Goal: Information Seeking & Learning: Learn about a topic

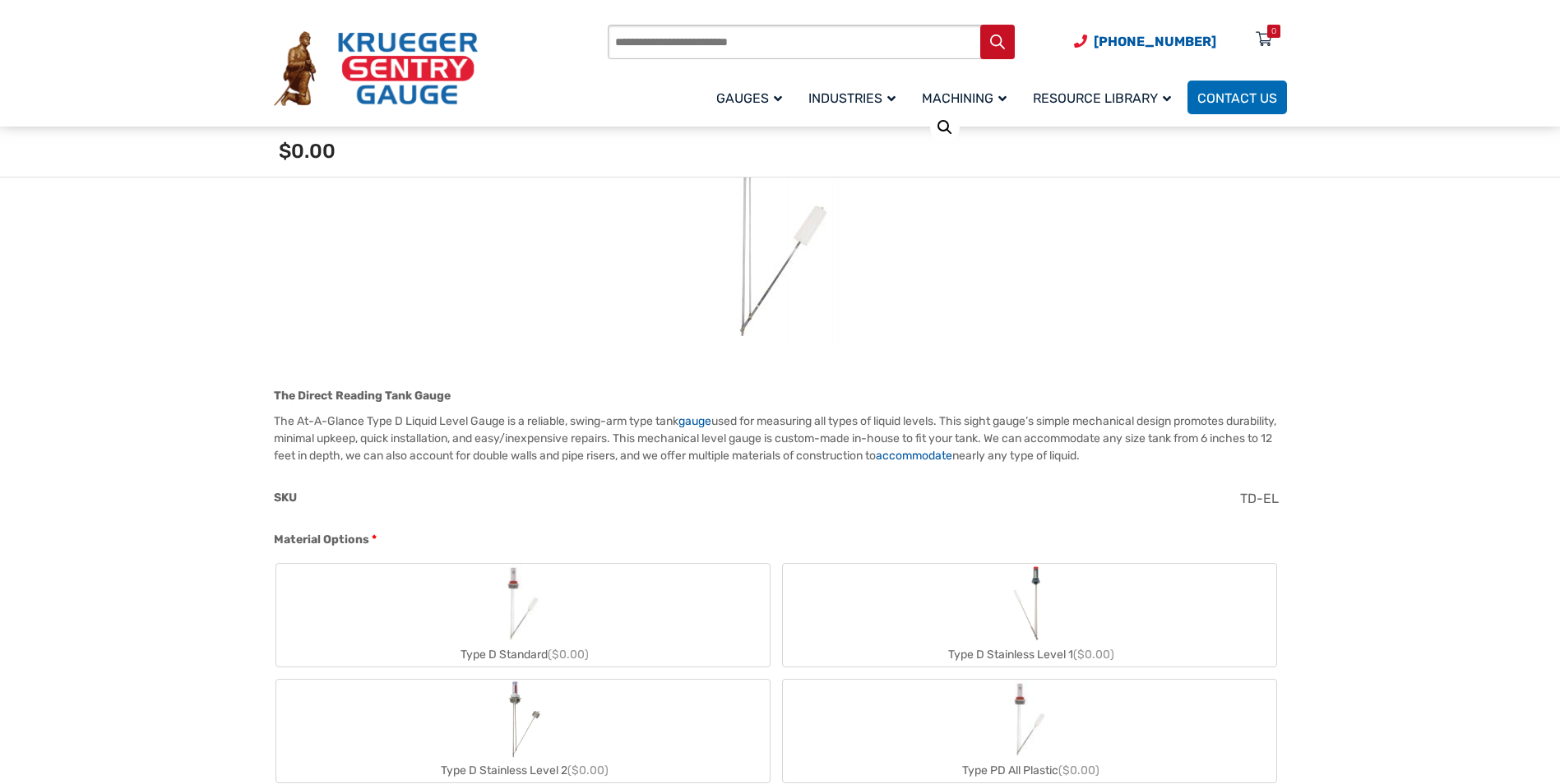
scroll to position [328, 0]
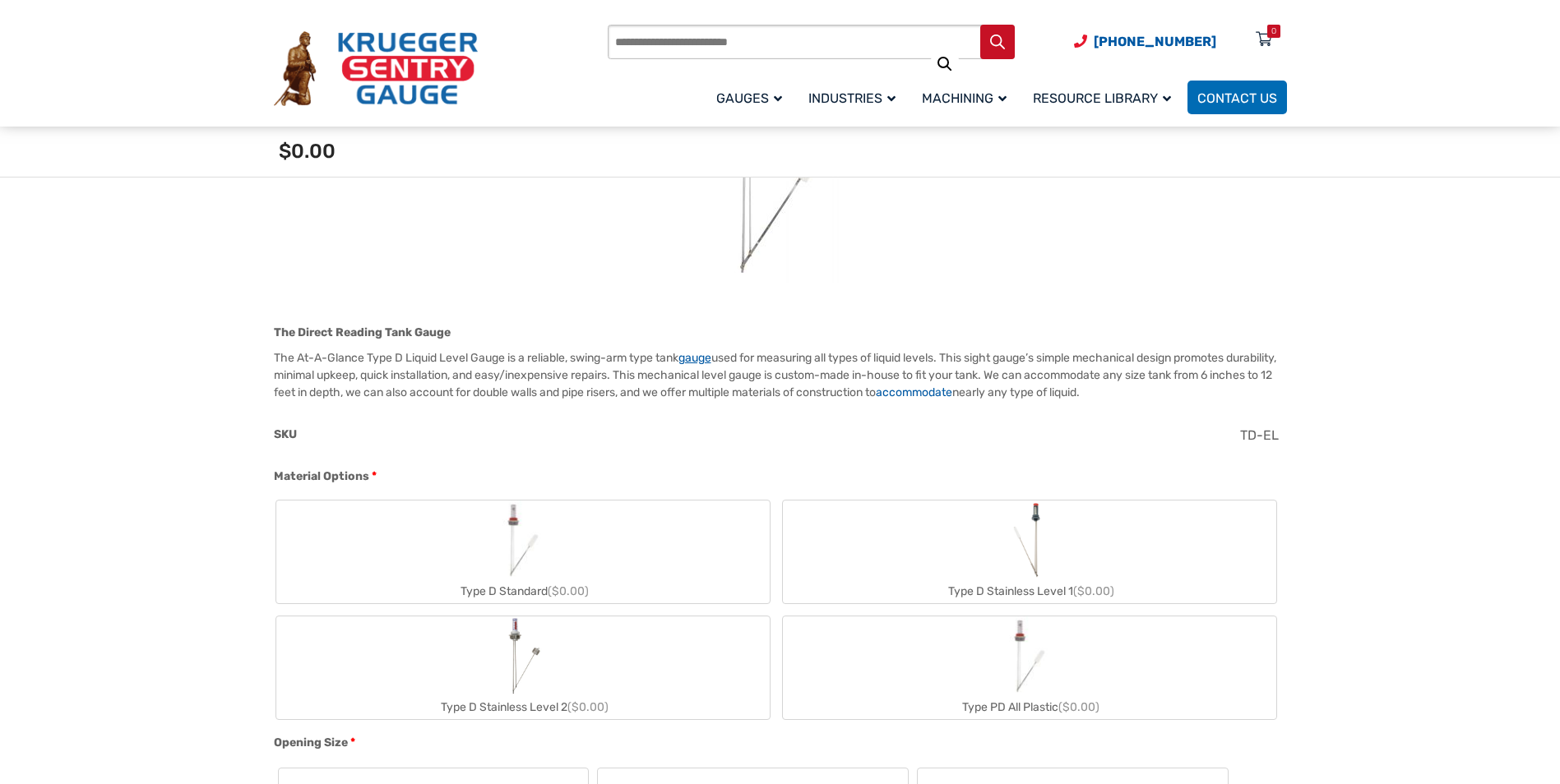
click at [701, 360] on link "gauge" at bounding box center [695, 358] width 33 height 14
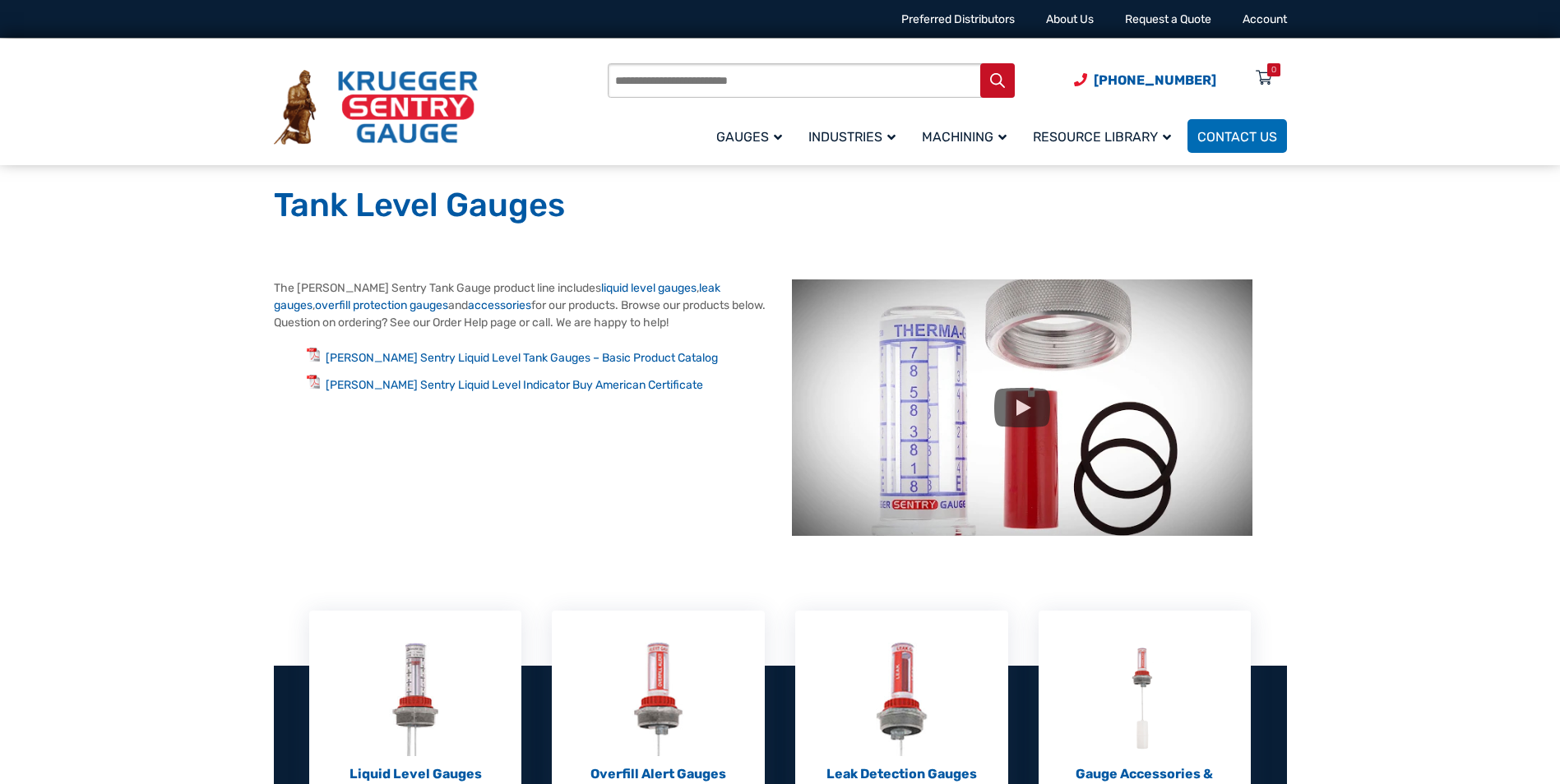
click at [1364, 399] on section "The Krueger Sentry Tank Gauge product line includes liquid level gauges , leak …" at bounding box center [780, 409] width 1560 height 327
click at [454, 469] on section "The Krueger Sentry Tank Gauge product line includes liquid level gauges , leak …" at bounding box center [780, 414] width 1013 height 270
click at [499, 443] on section "The Krueger Sentry Tank Gauge product line includes liquid level gauges , leak …" at bounding box center [780, 414] width 1013 height 270
drag, startPoint x: 649, startPoint y: 435, endPoint x: 542, endPoint y: 421, distance: 107.9
click at [648, 435] on section "The Krueger Sentry Tank Gauge product line includes liquid level gauges , leak …" at bounding box center [780, 414] width 1013 height 270
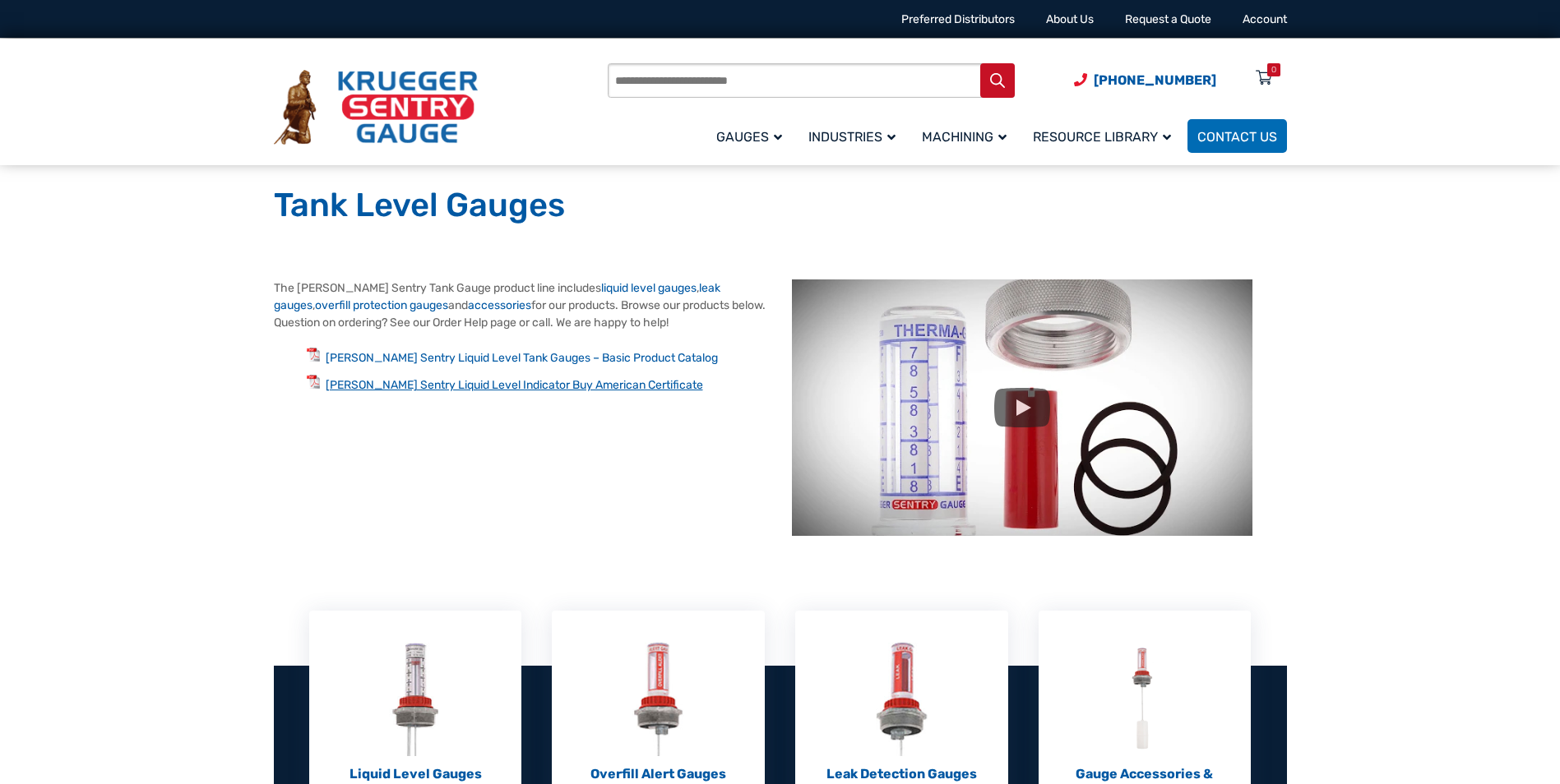
click at [520, 380] on link "Krueger Sentry Liquid Level Indicator Buy American Certificate" at bounding box center [514, 385] width 377 height 14
click at [1370, 356] on section "The [PERSON_NAME] Sentry Tank Gauge product line includes liquid level gauges ,…" at bounding box center [780, 409] width 1560 height 327
click at [609, 288] on link "liquid level gauges" at bounding box center [648, 288] width 95 height 14
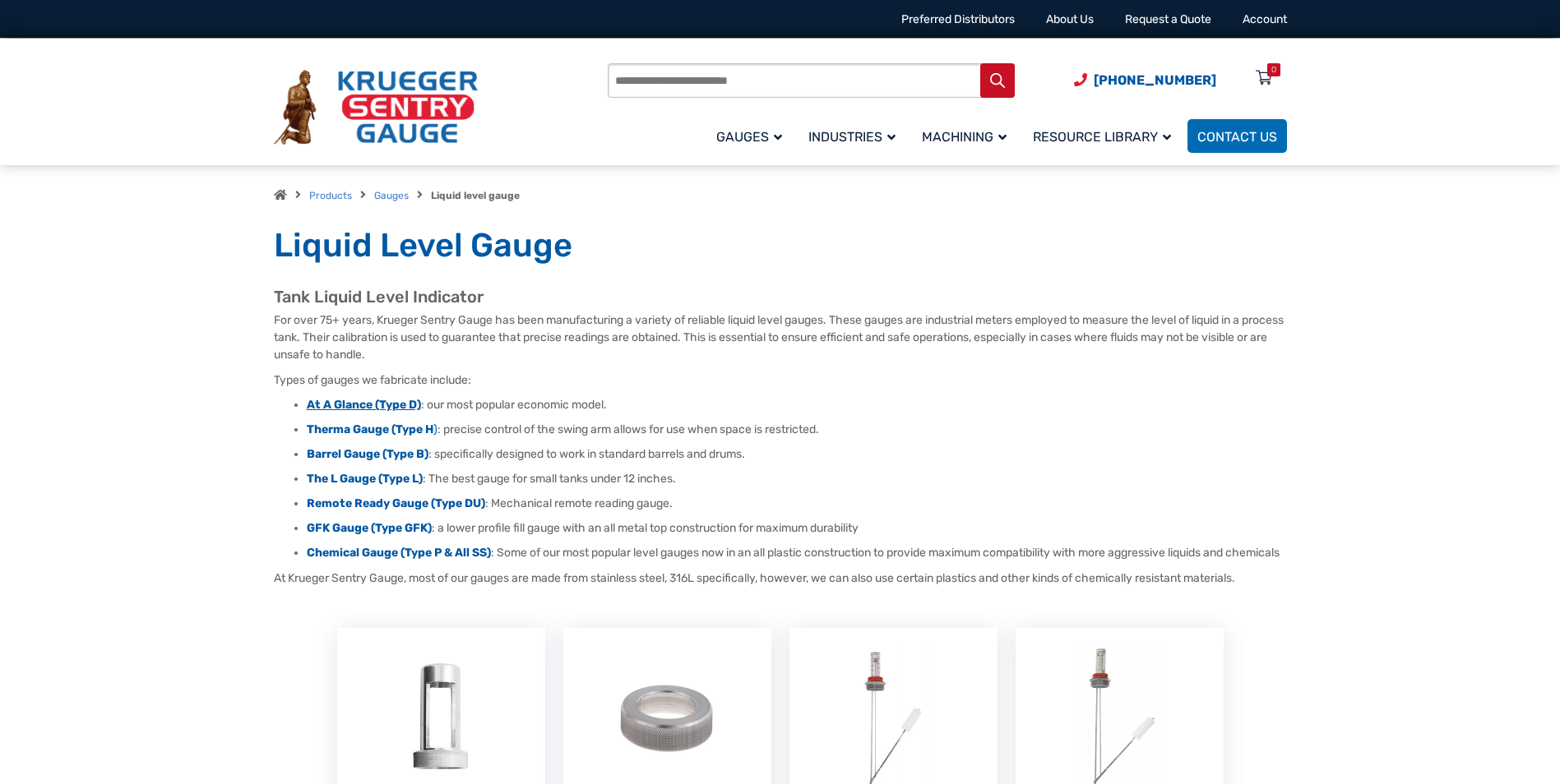
click at [392, 402] on strong "At A Glance (Type D)" at bounding box center [363, 405] width 114 height 14
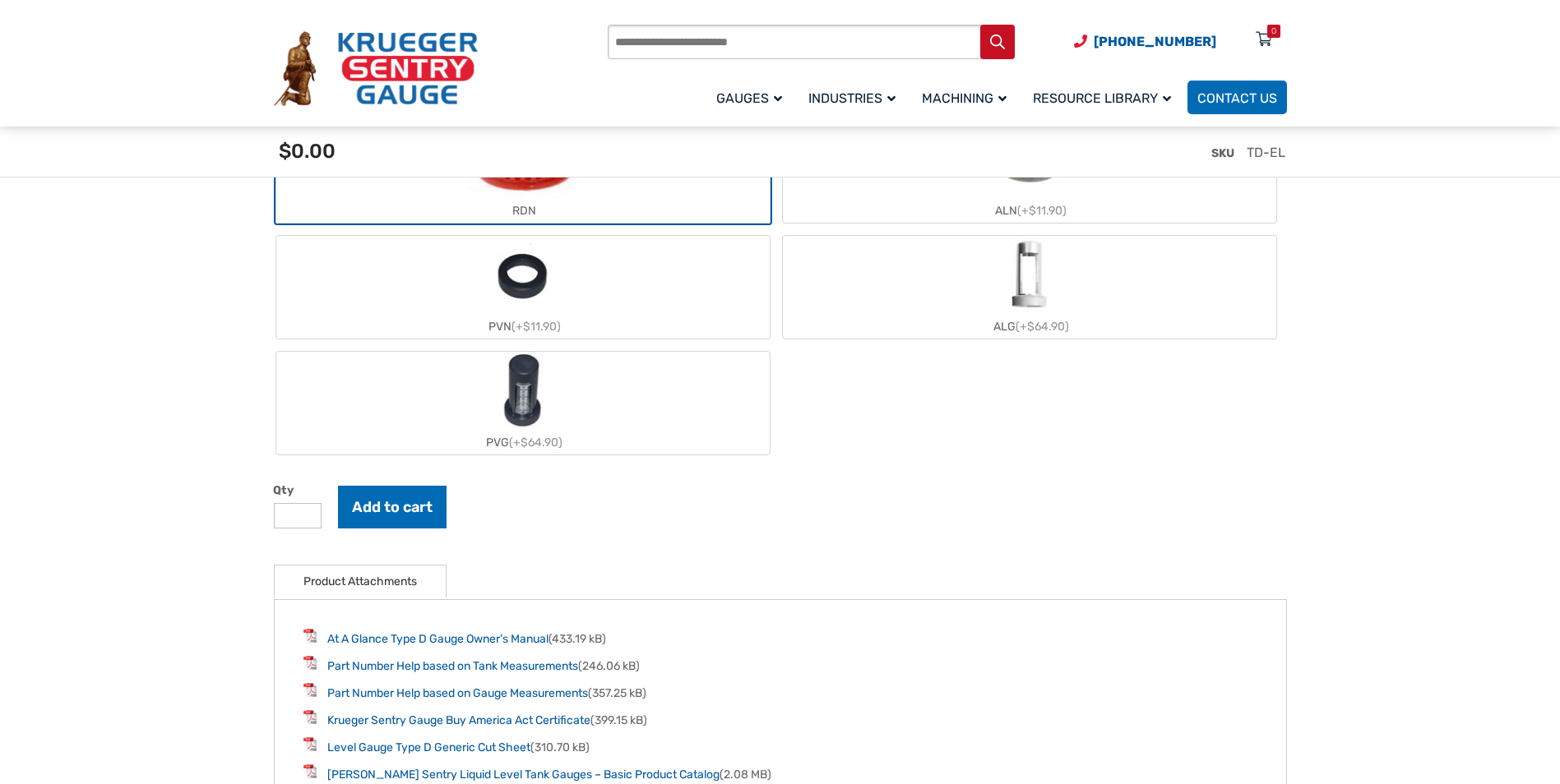
scroll to position [2136, 0]
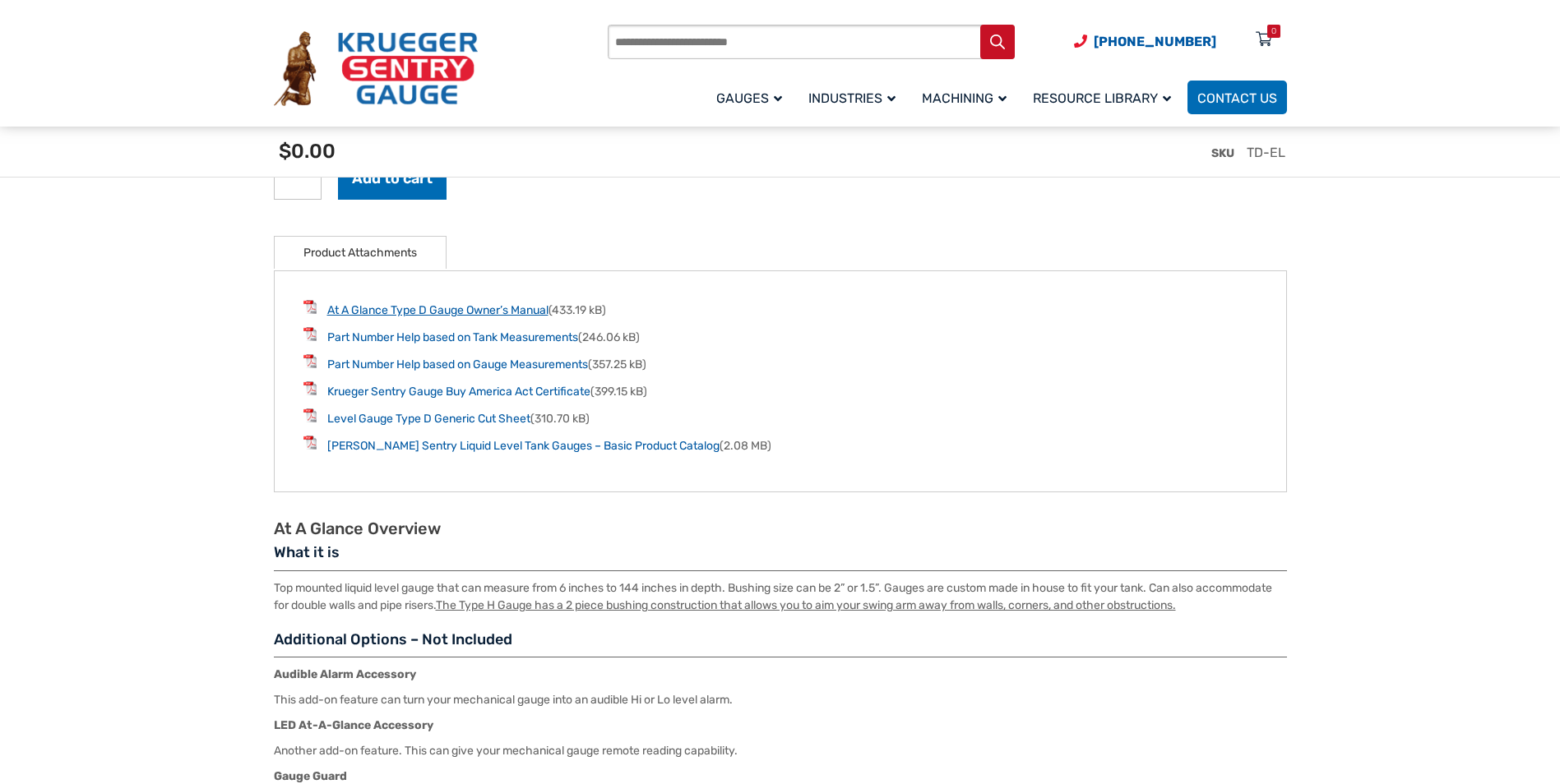
click at [438, 314] on link "At A Glance Type D Gauge Owner’s Manual" at bounding box center [438, 310] width 221 height 14
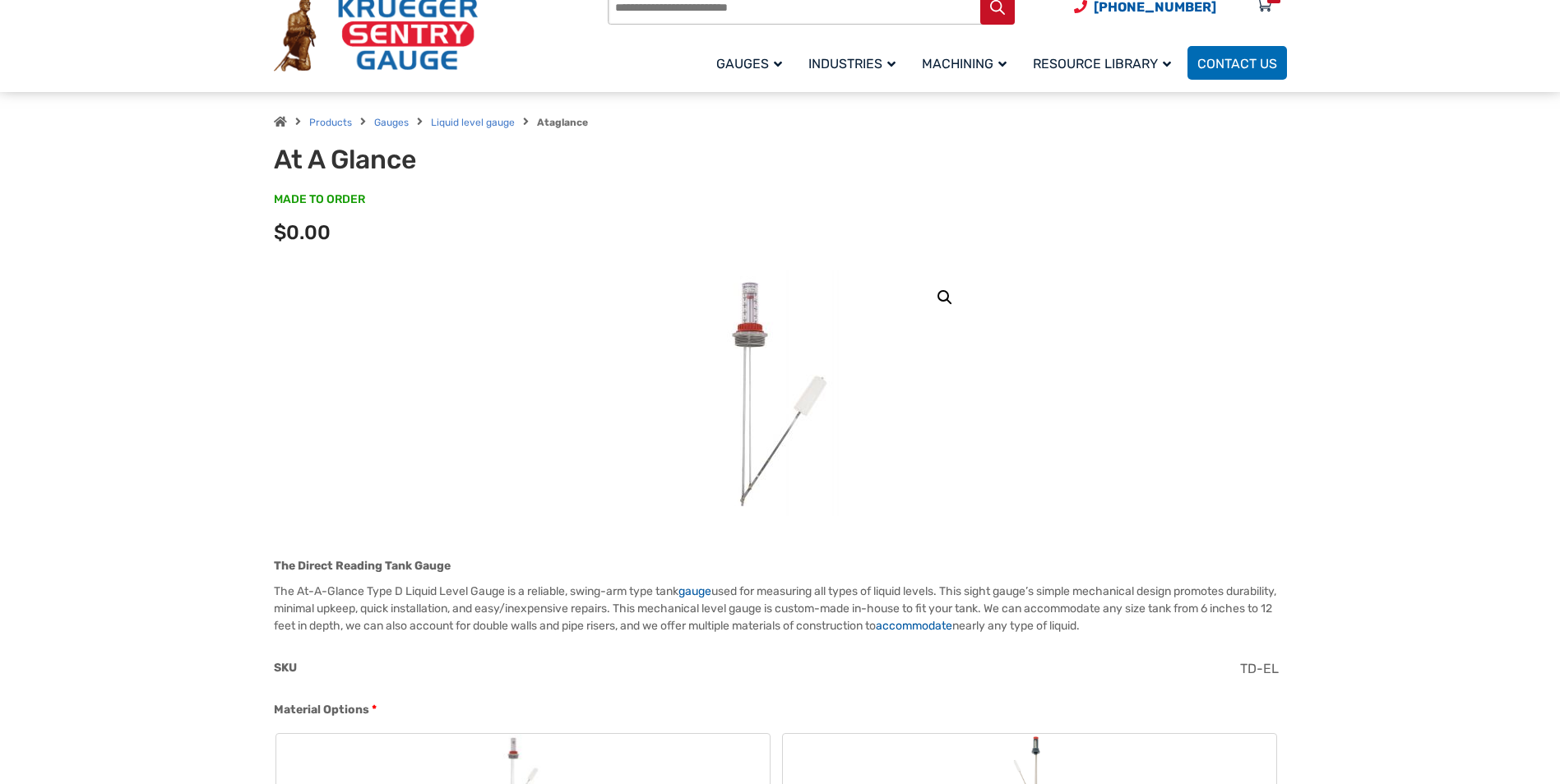
scroll to position [0, 0]
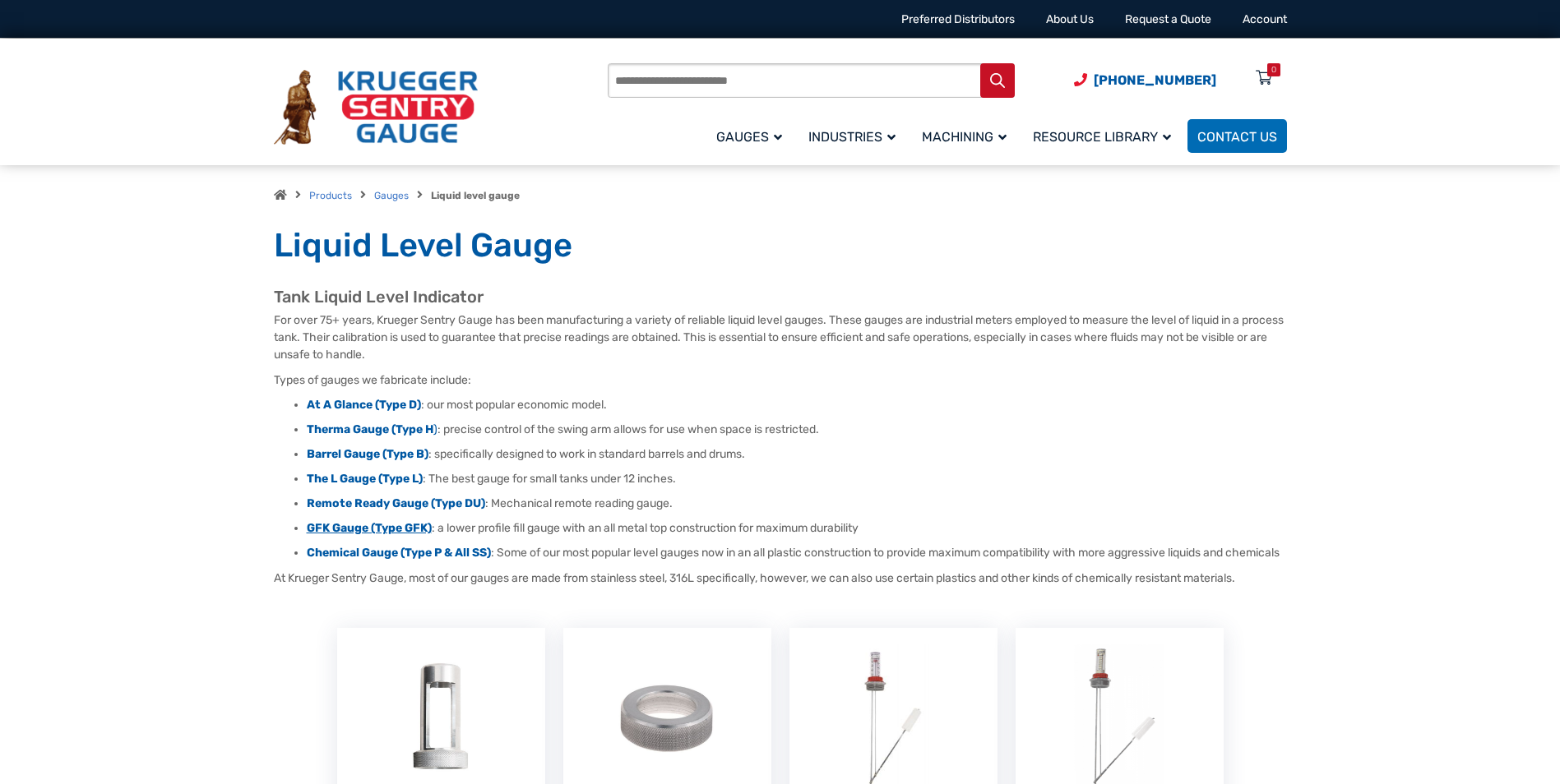
click at [365, 525] on strong "GFK Gauge (Type GFK)" at bounding box center [369, 528] width 125 height 14
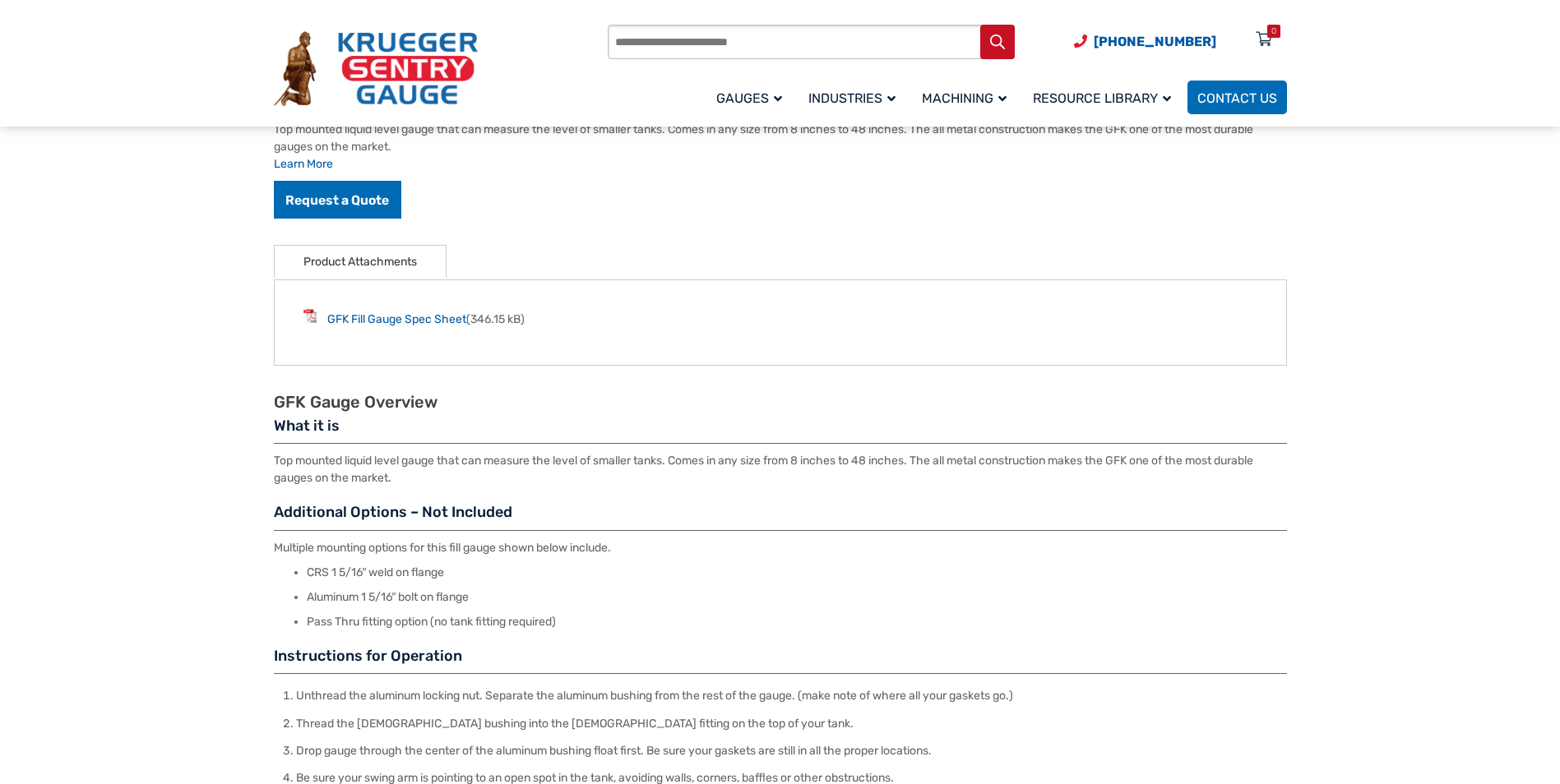
scroll to position [493, 0]
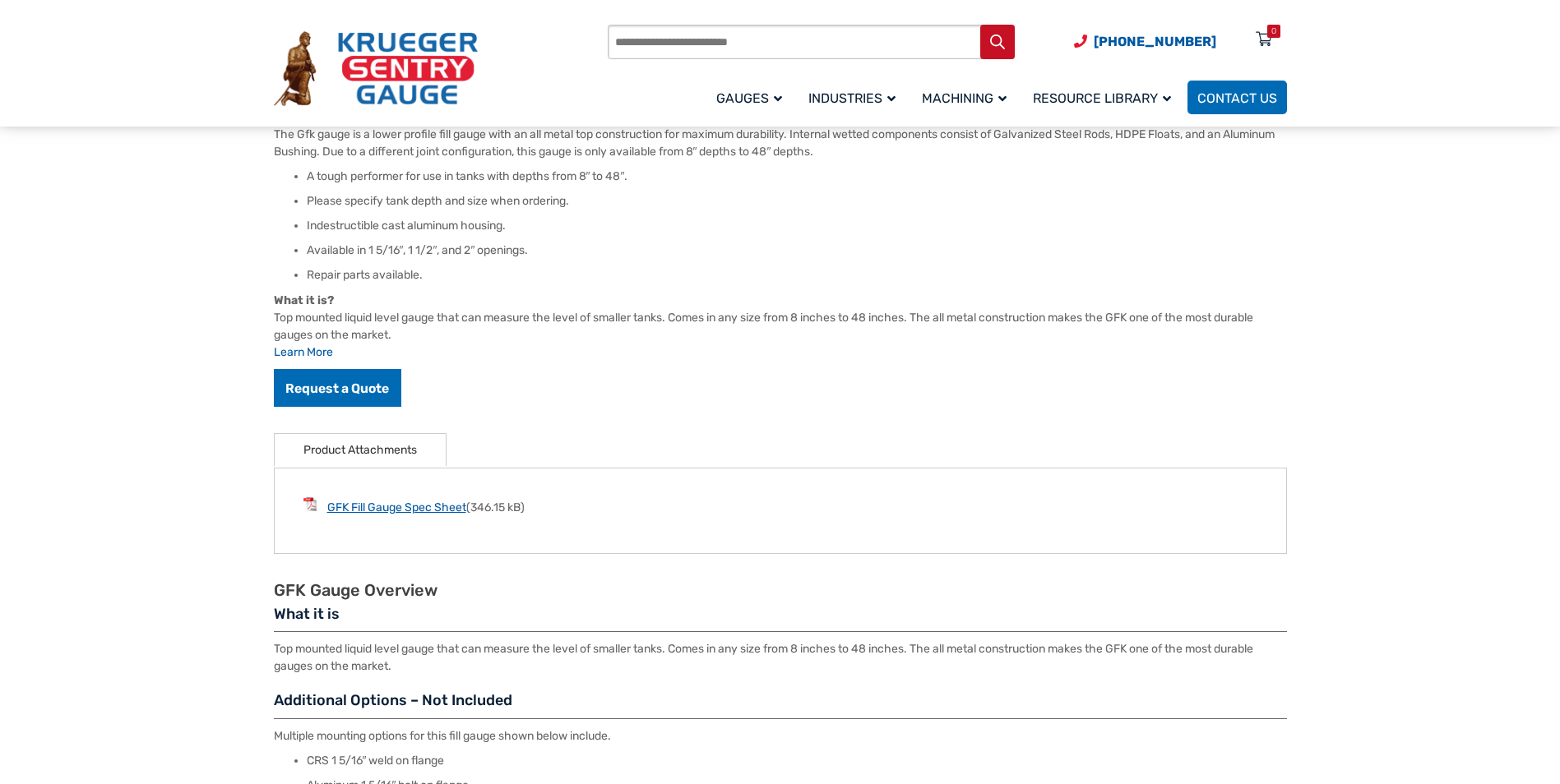
click at [383, 511] on link "GFK Fill Gauge Spec Sheet" at bounding box center [397, 507] width 139 height 14
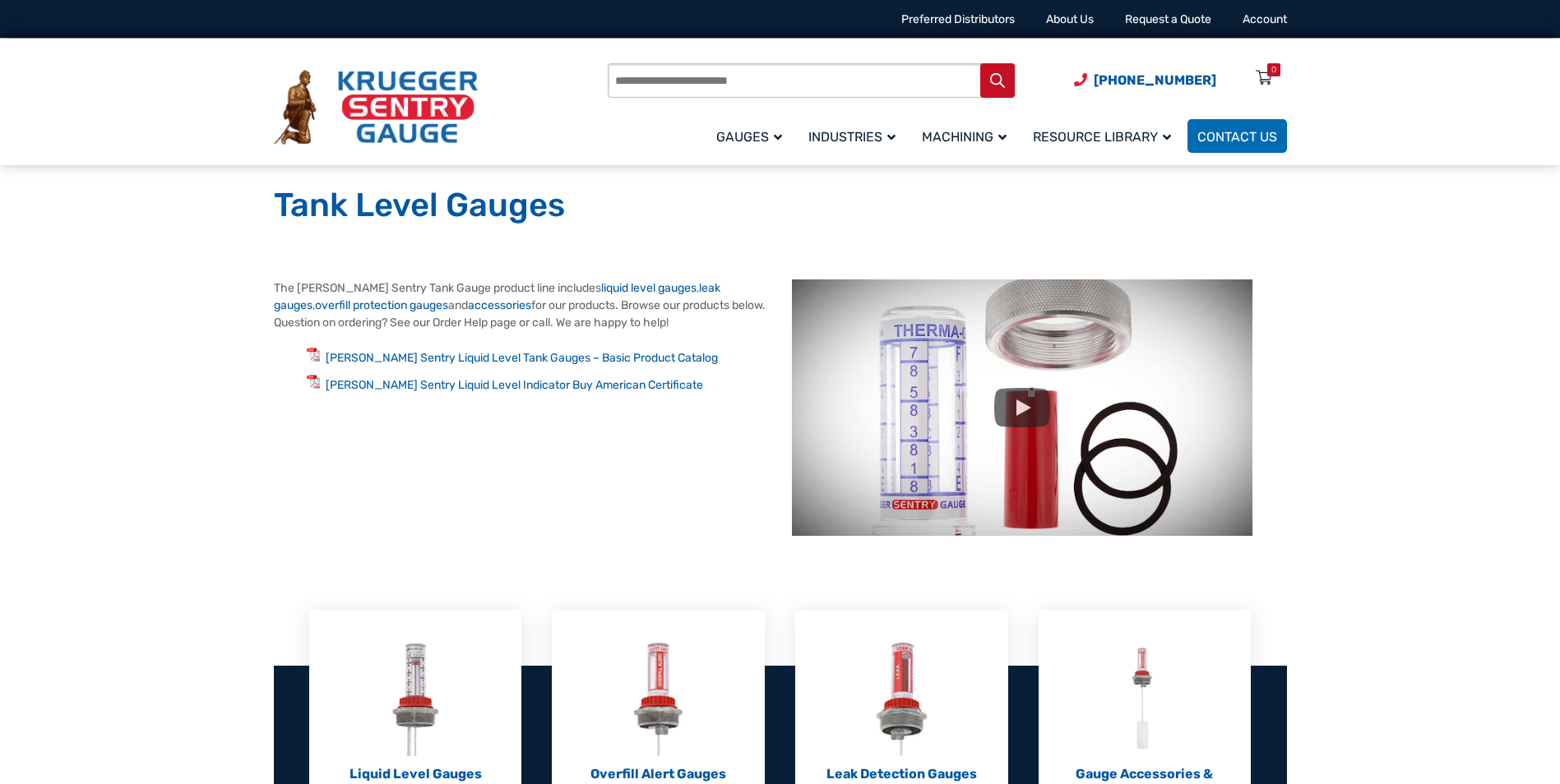
click at [471, 410] on section "The [PERSON_NAME] Sentry Tank Gauge product line includes liquid level gauges ,…" at bounding box center [780, 414] width 1013 height 270
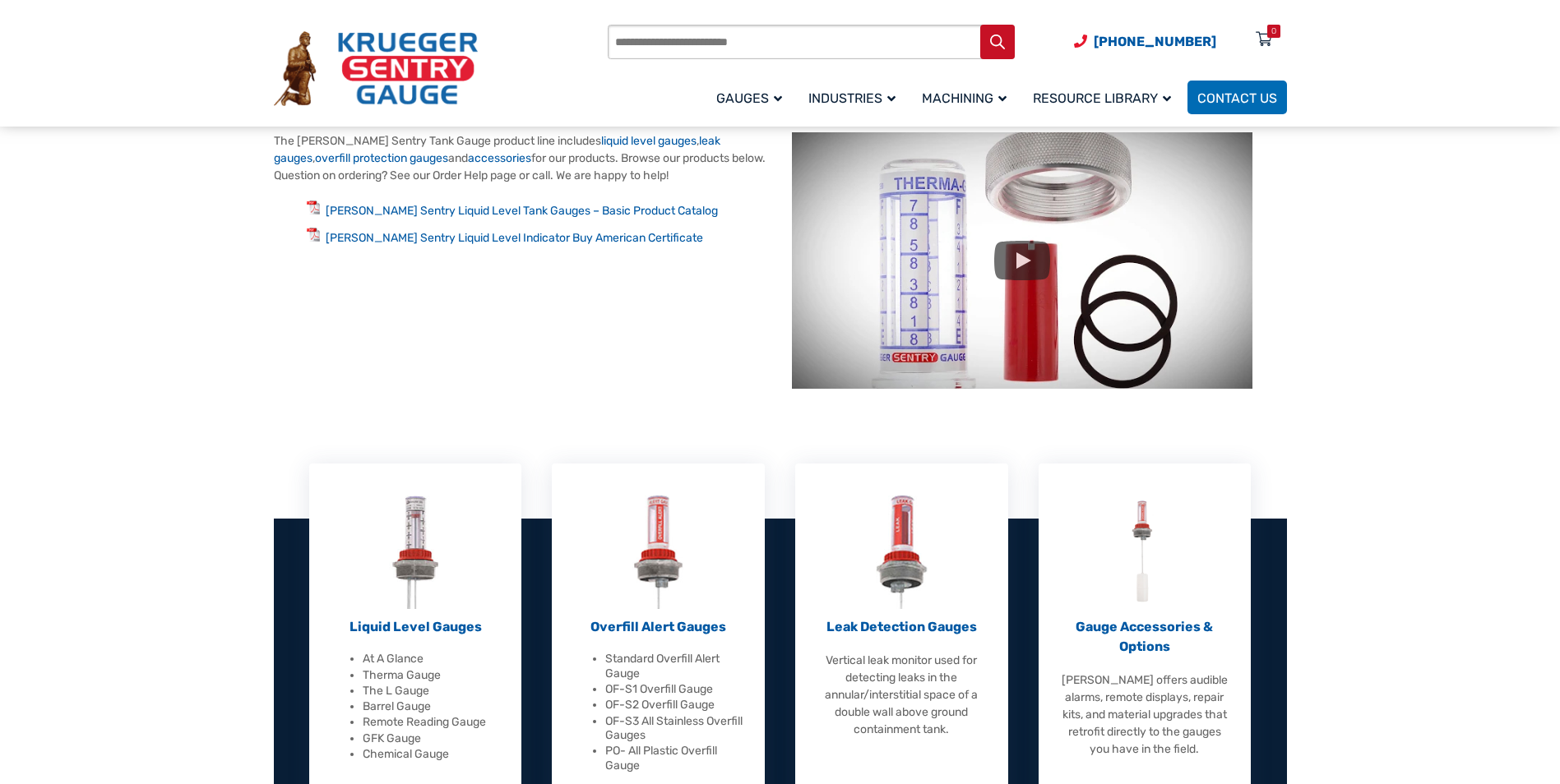
scroll to position [328, 0]
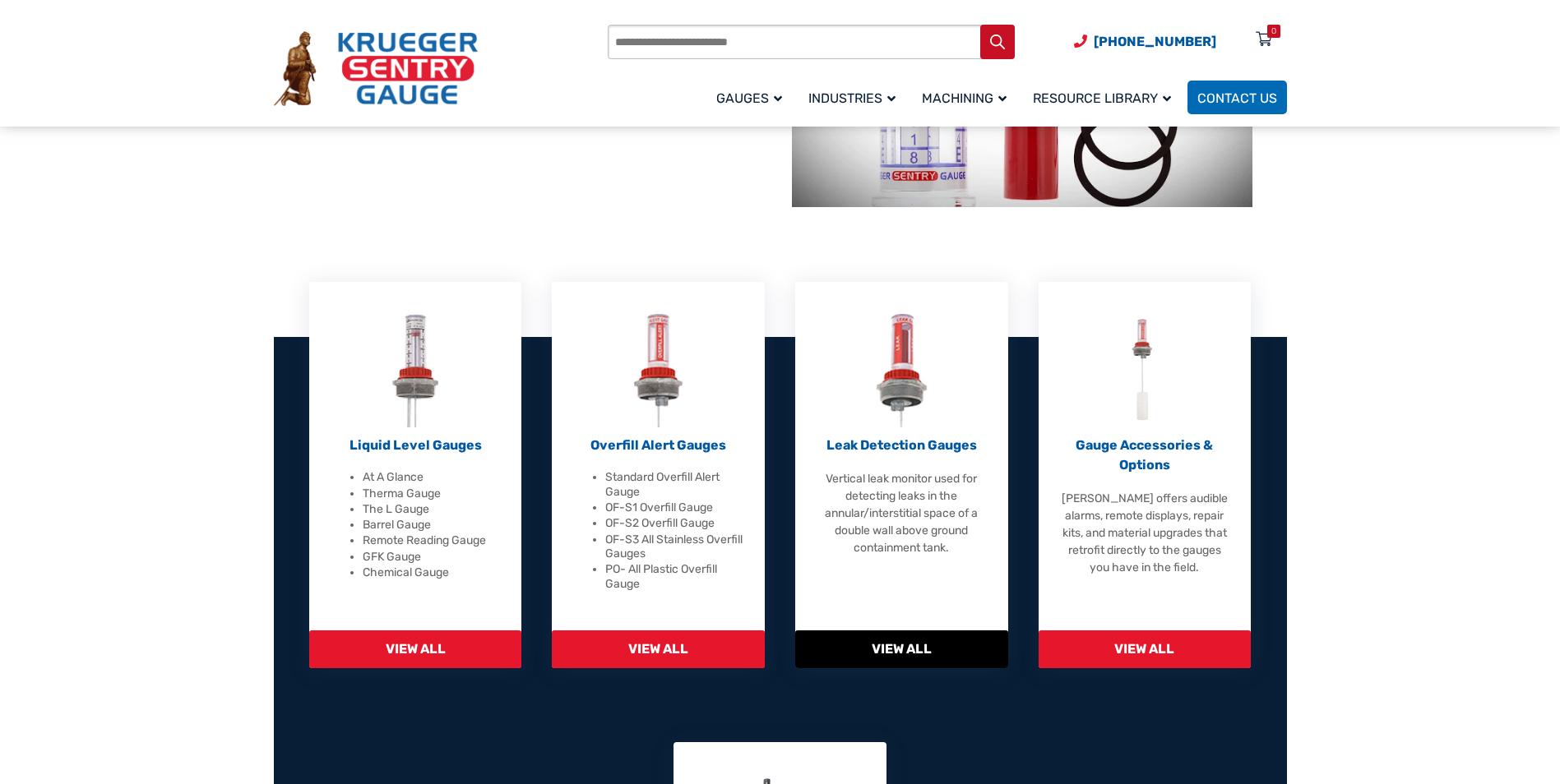
click at [892, 360] on img at bounding box center [901, 371] width 52 height 113
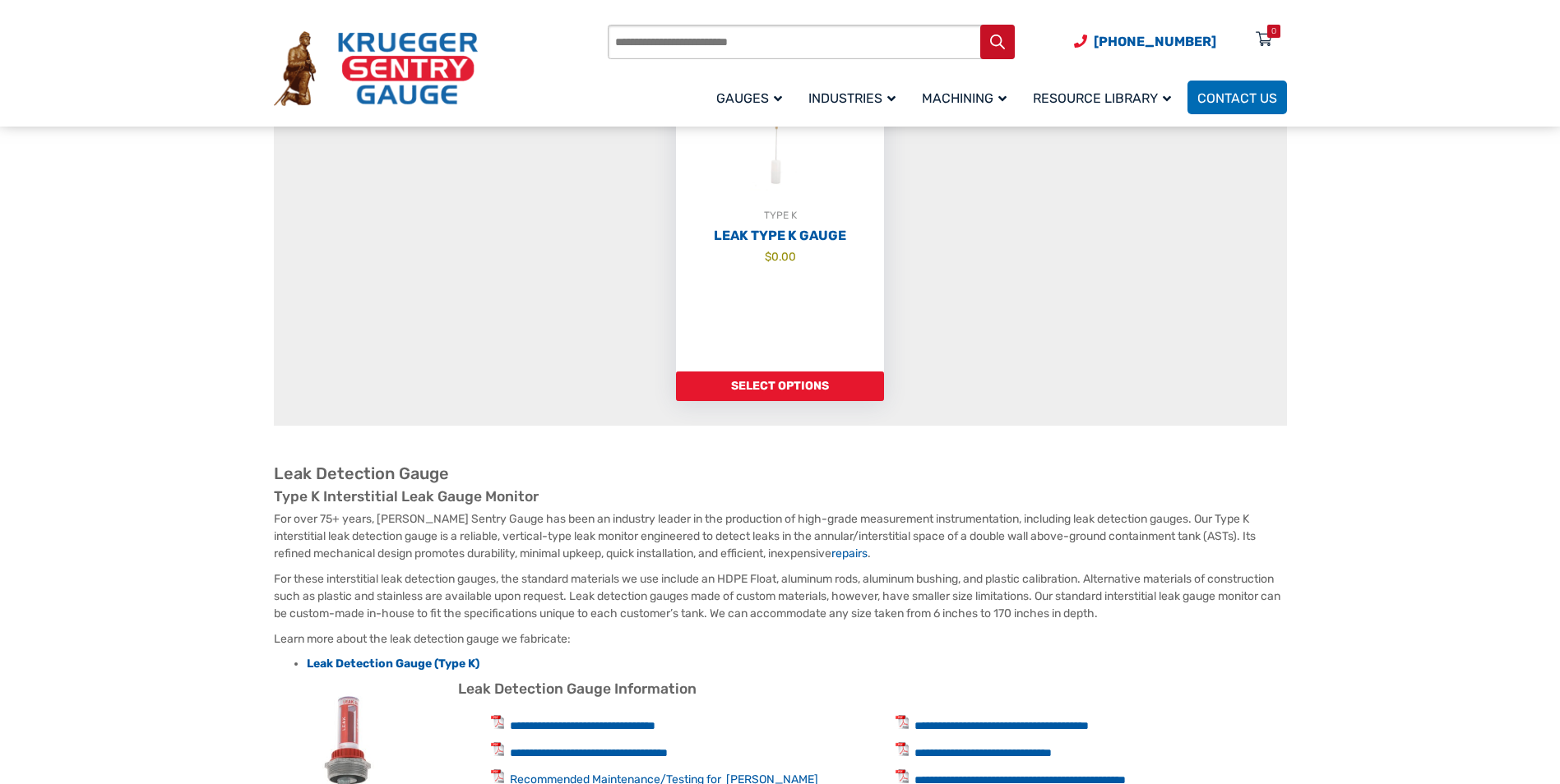
scroll to position [575, 0]
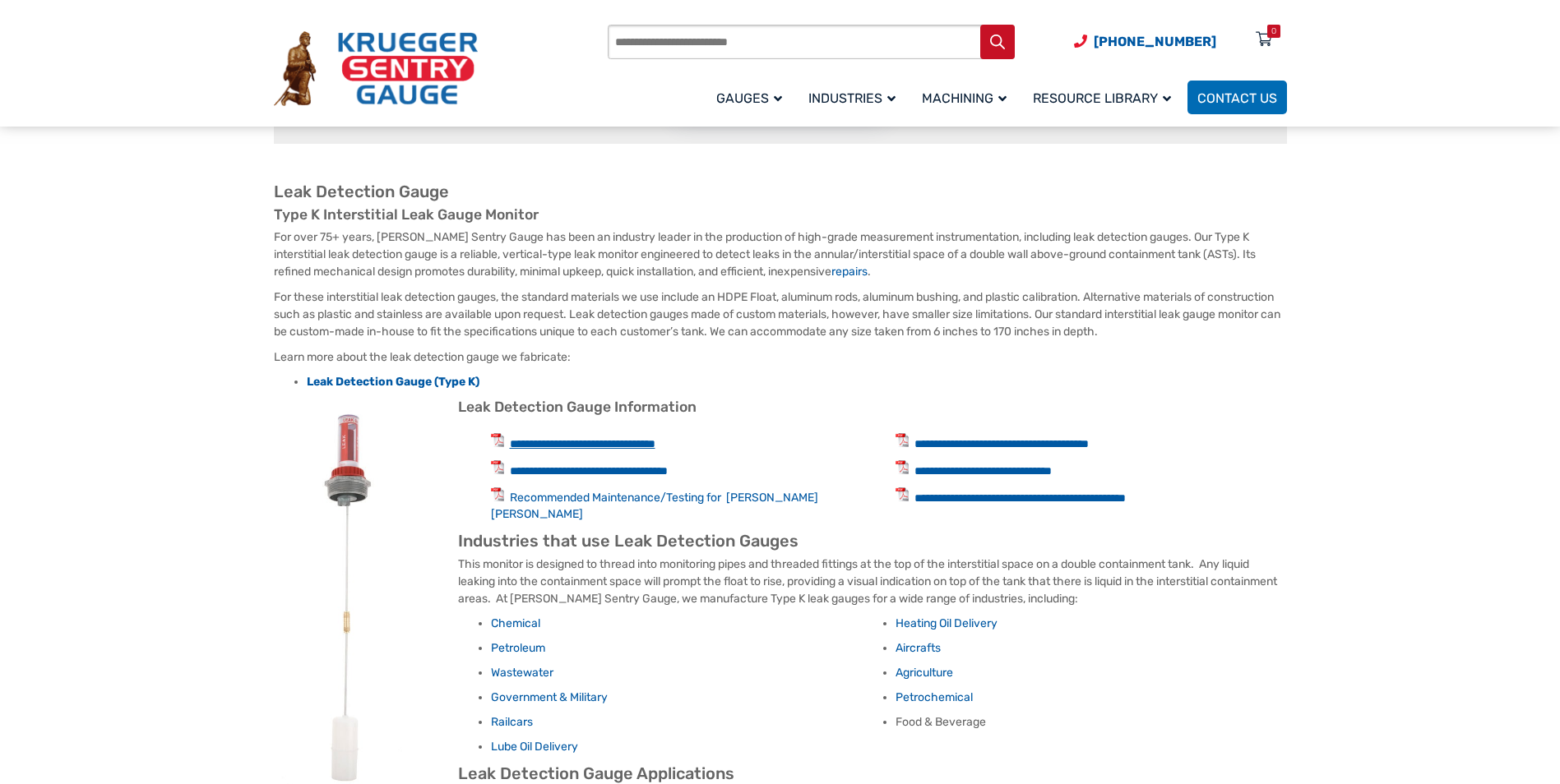
click at [631, 444] on link "**********" at bounding box center [583, 444] width 146 height 11
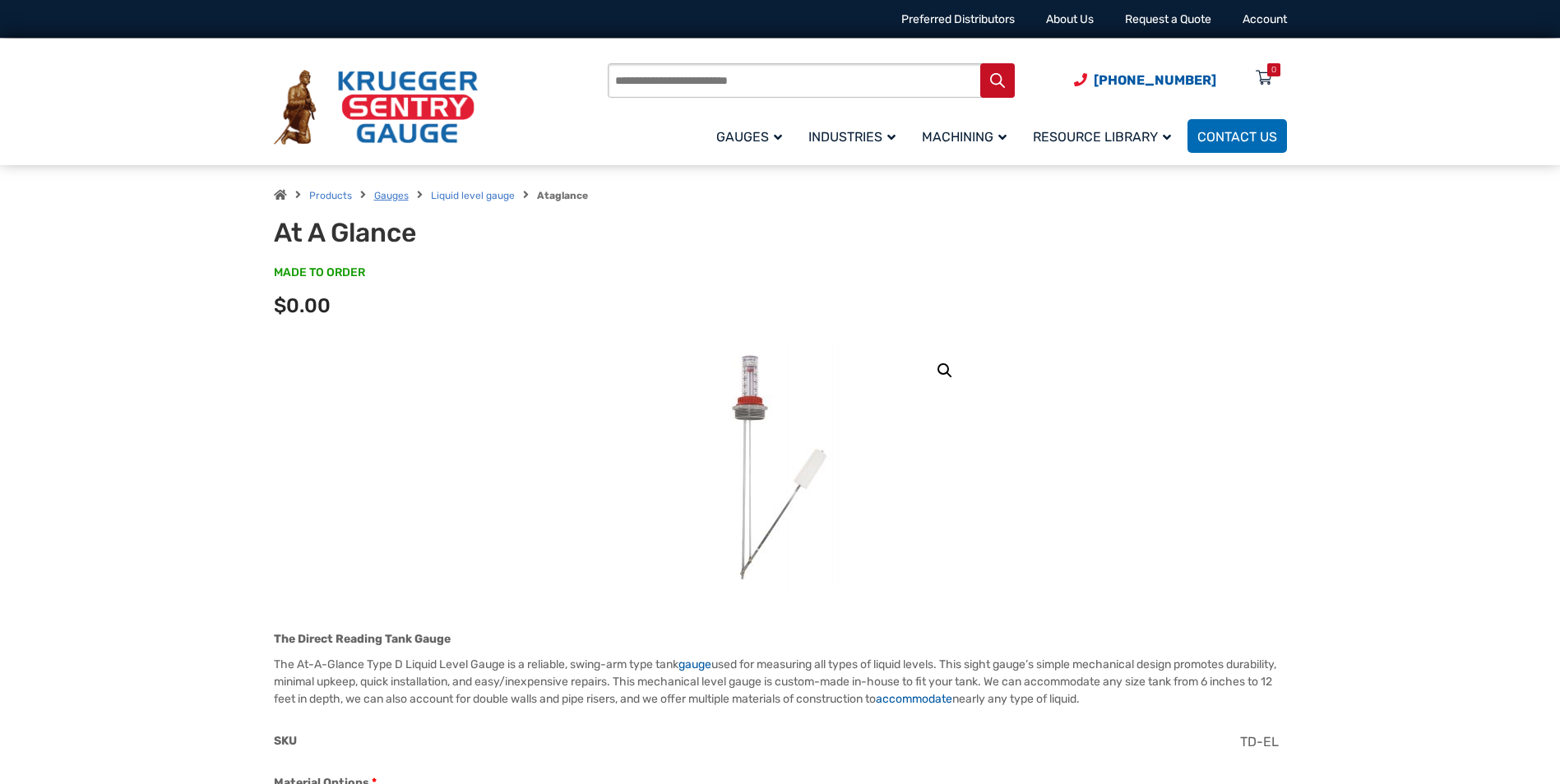
click at [390, 199] on link "Gauges" at bounding box center [391, 195] width 35 height 11
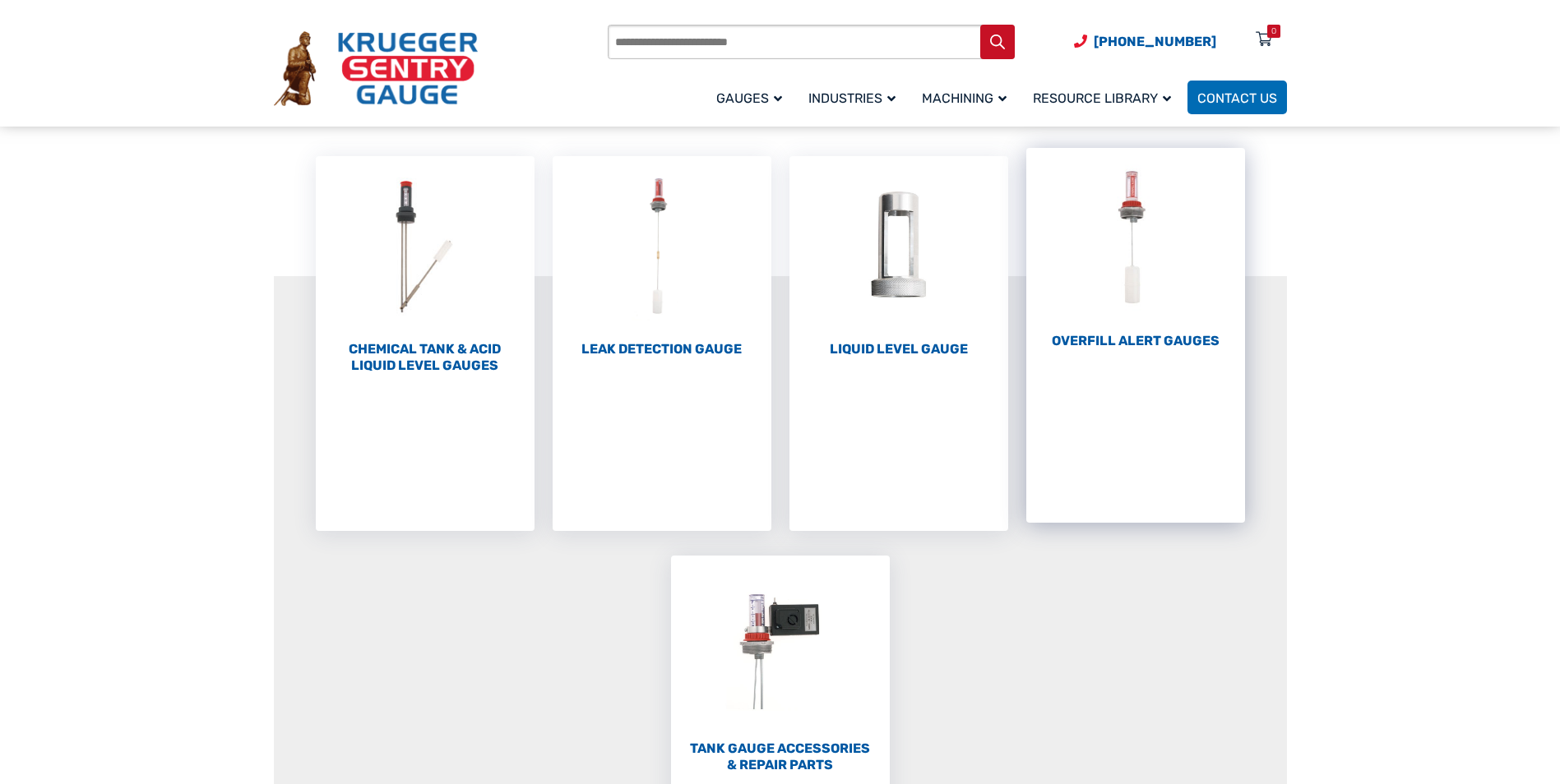
scroll to position [164, 0]
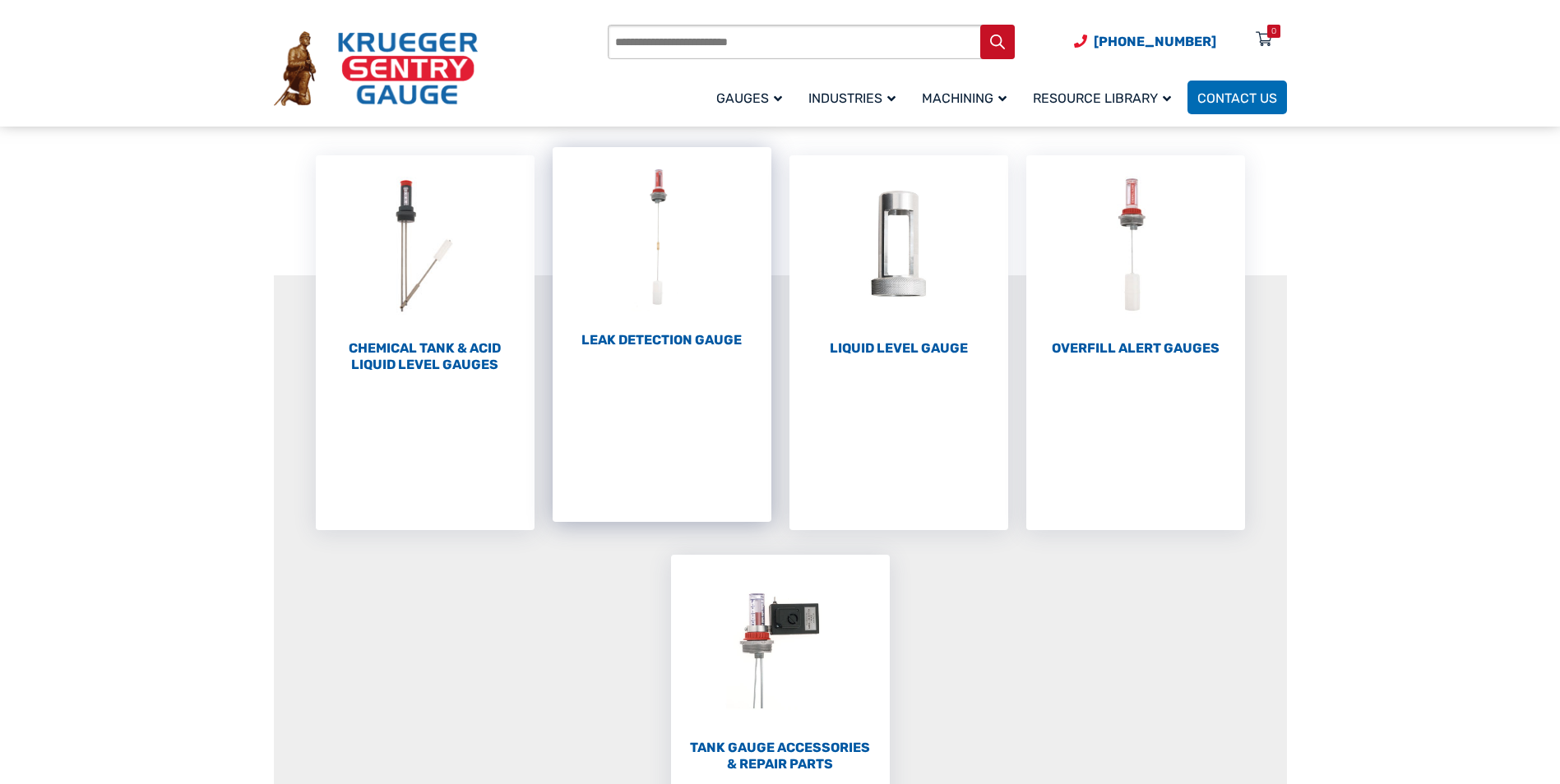
click at [653, 254] on img "Visit product category Leak Detection Gauge" at bounding box center [662, 237] width 218 height 181
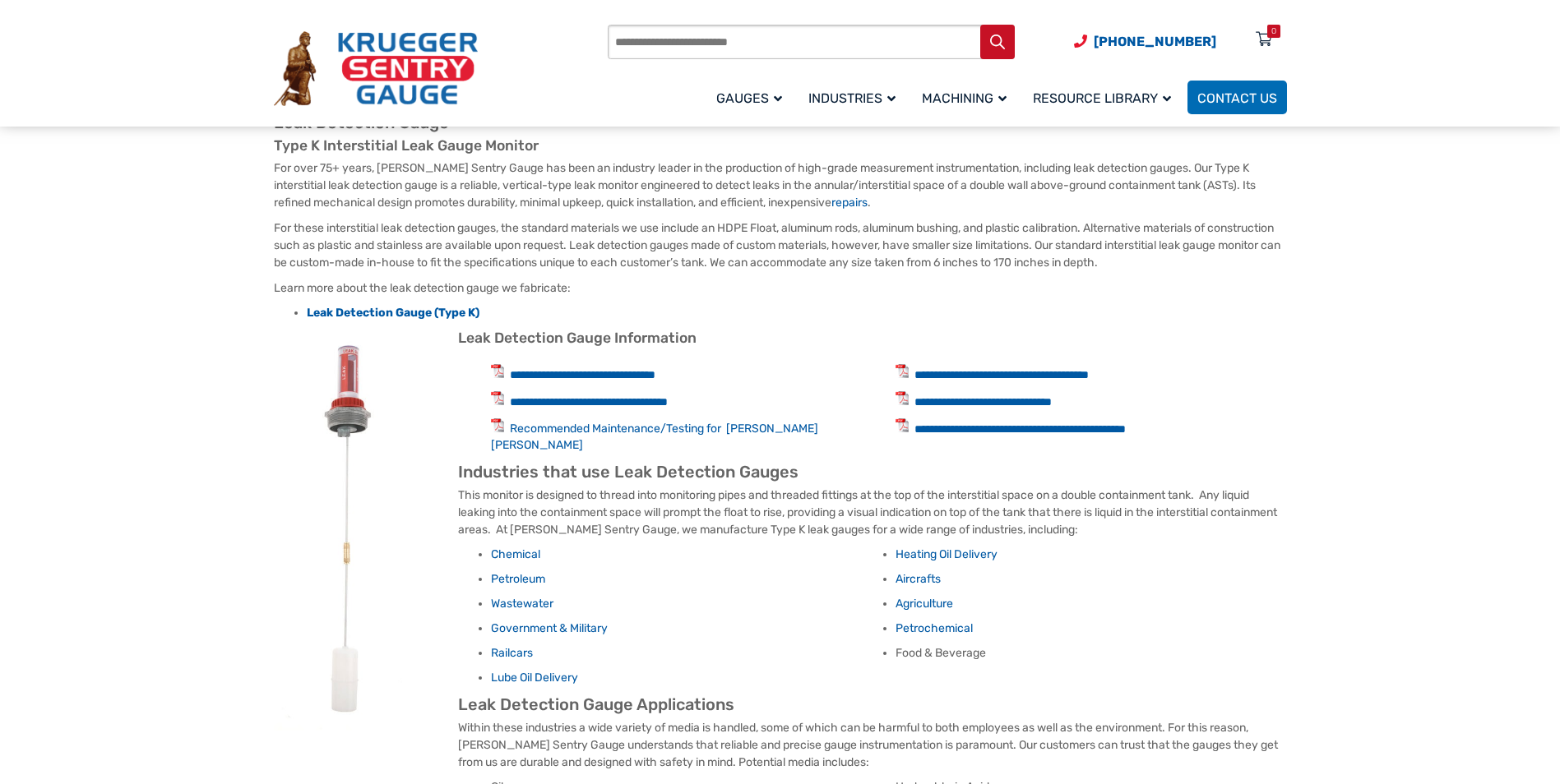
scroll to position [657, 0]
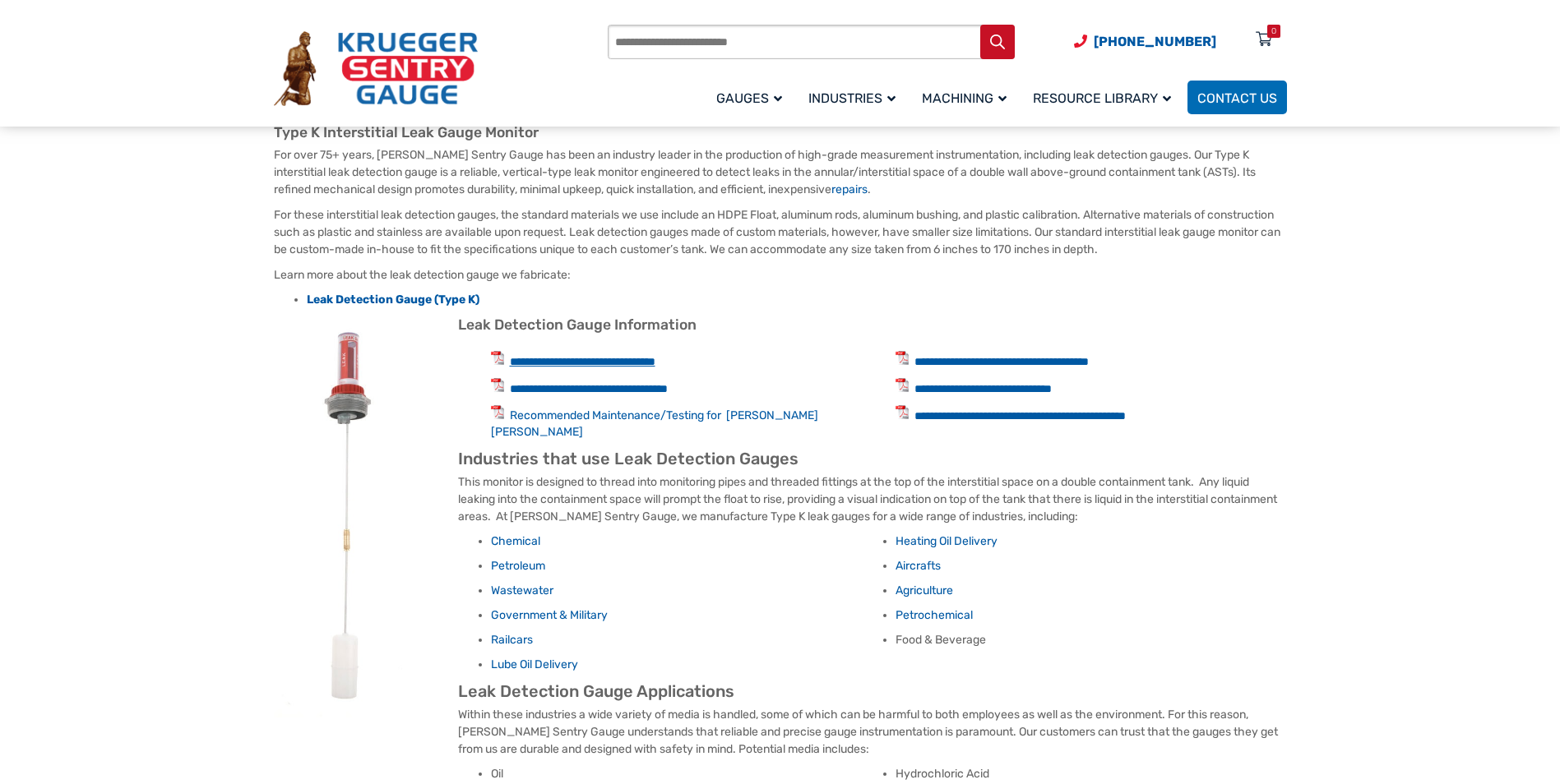
click at [581, 365] on link "**********" at bounding box center [583, 361] width 146 height 11
